Goal: Navigation & Orientation: Find specific page/section

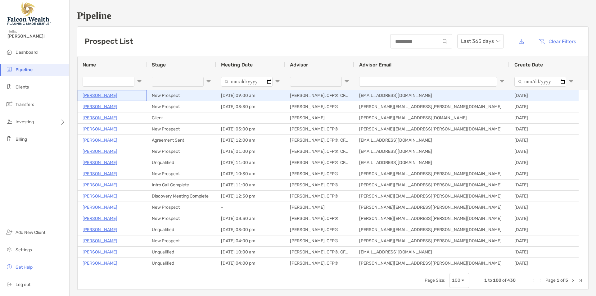
click at [105, 94] on p "[PERSON_NAME]" at bounding box center [100, 96] width 35 height 8
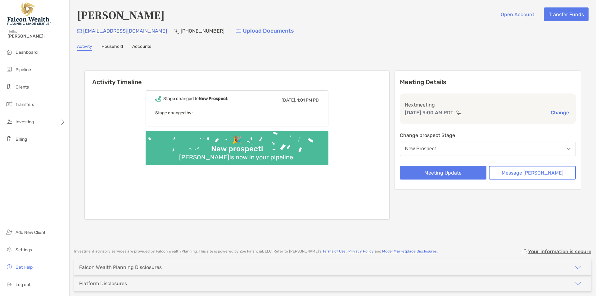
click at [108, 46] on link "Household" at bounding box center [111, 47] width 21 height 7
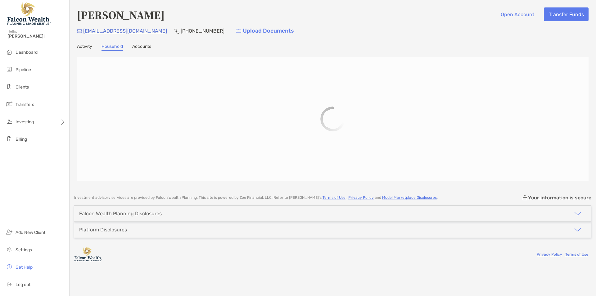
click at [79, 45] on link "Activity" at bounding box center [84, 47] width 15 height 7
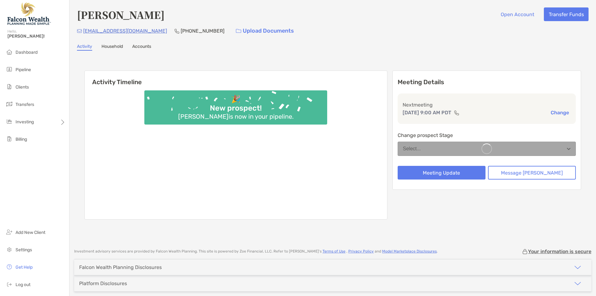
click at [144, 50] on link "Accounts" at bounding box center [141, 47] width 19 height 7
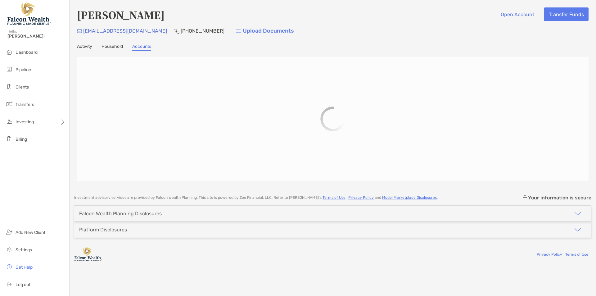
click at [122, 50] on link "Household" at bounding box center [111, 47] width 21 height 7
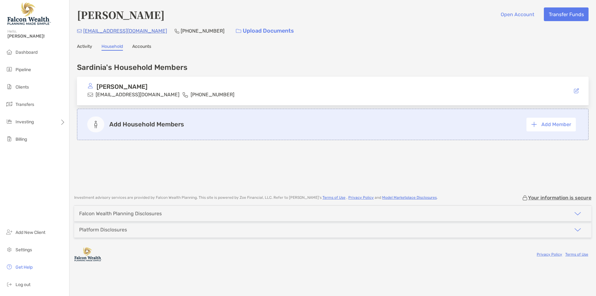
click at [153, 51] on div "[PERSON_NAME] Sardinia Open Account Transfer Funds [EMAIL_ADDRESS][DOMAIN_NAME]…" at bounding box center [332, 94] width 526 height 188
click at [147, 45] on link "Accounts" at bounding box center [141, 47] width 19 height 7
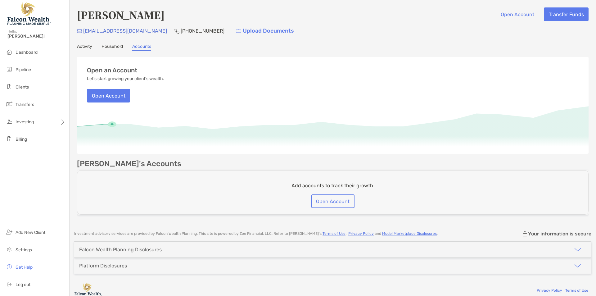
click at [85, 45] on link "Activity" at bounding box center [84, 47] width 15 height 7
